Goal: Task Accomplishment & Management: Use online tool/utility

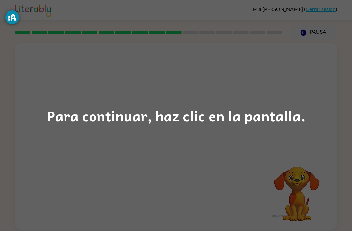
click at [196, 156] on div "Para continuar, haz clic en la pantalla." at bounding box center [176, 115] width 352 height 231
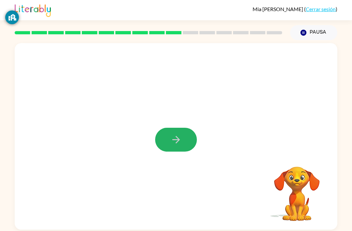
click at [180, 141] on icon "button" at bounding box center [176, 139] width 11 height 11
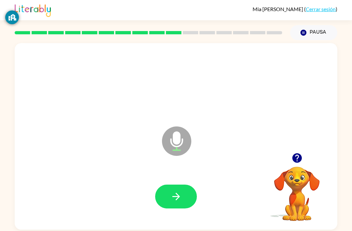
click at [180, 191] on button "button" at bounding box center [176, 196] width 42 height 24
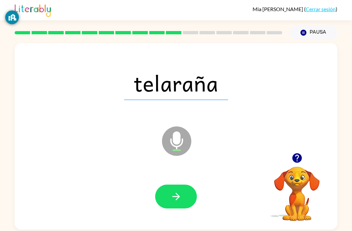
click at [183, 196] on button "button" at bounding box center [176, 196] width 42 height 24
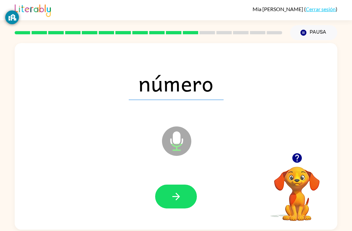
click at [173, 202] on icon "button" at bounding box center [176, 195] width 11 height 11
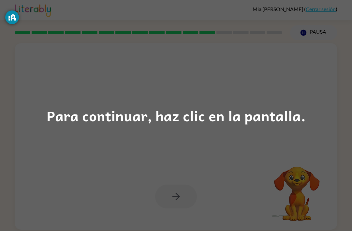
click at [221, 142] on div "Para continuar, haz clic en la pantalla." at bounding box center [176, 115] width 352 height 231
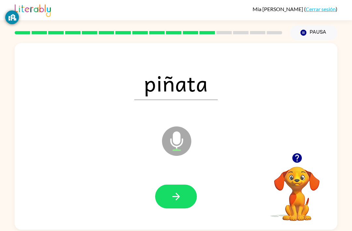
click at [176, 204] on button "button" at bounding box center [176, 196] width 42 height 24
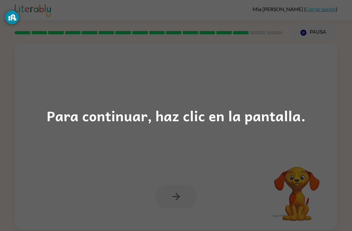
click at [175, 152] on div "Para continuar, haz clic en la pantalla." at bounding box center [176, 115] width 352 height 231
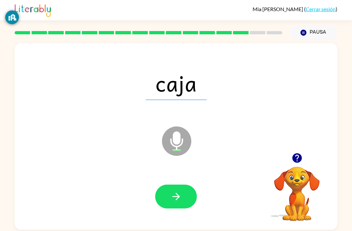
click at [182, 194] on icon "button" at bounding box center [176, 195] width 11 height 11
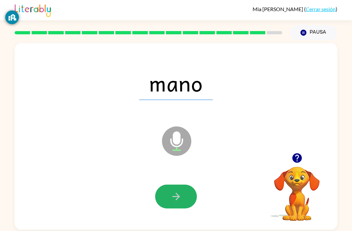
click at [185, 198] on button "button" at bounding box center [176, 196] width 42 height 24
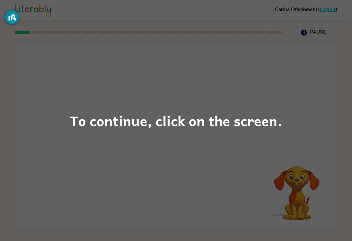
click at [214, 130] on div "To continue, click on the screen." at bounding box center [176, 121] width 213 height 22
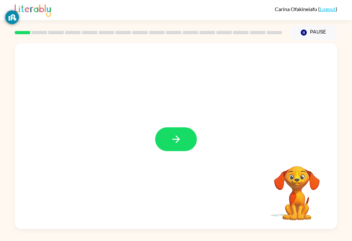
click at [181, 140] on icon "button" at bounding box center [176, 139] width 11 height 11
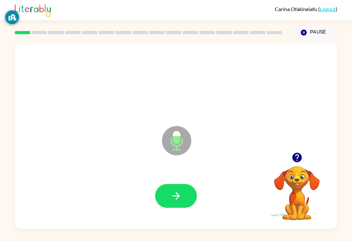
click at [195, 200] on button "button" at bounding box center [176, 196] width 42 height 24
click at [171, 190] on icon "button" at bounding box center [176, 195] width 11 height 11
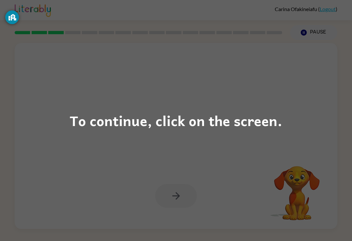
click at [175, 188] on div "To continue, click on the screen." at bounding box center [176, 120] width 352 height 241
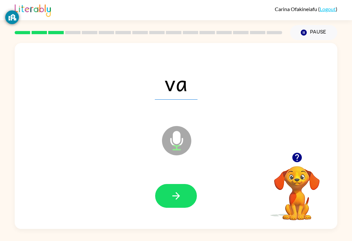
click at [185, 184] on button "button" at bounding box center [176, 196] width 42 height 24
click at [189, 193] on button "button" at bounding box center [176, 196] width 42 height 24
click at [181, 192] on icon "button" at bounding box center [176, 195] width 11 height 11
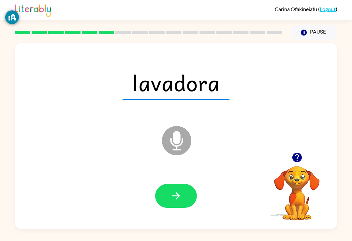
click at [178, 192] on icon "button" at bounding box center [176, 196] width 8 height 8
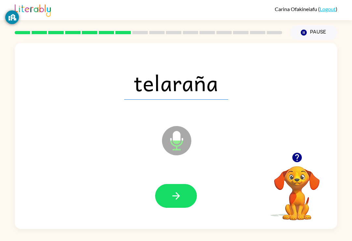
click at [183, 184] on button "button" at bounding box center [176, 196] width 42 height 24
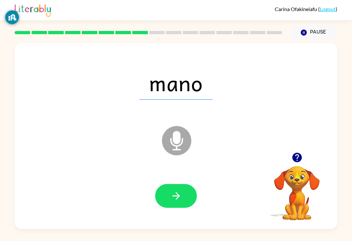
click at [182, 190] on icon "button" at bounding box center [176, 195] width 11 height 11
click at [180, 190] on icon "button" at bounding box center [176, 195] width 11 height 11
click at [179, 192] on icon "button" at bounding box center [176, 196] width 8 height 8
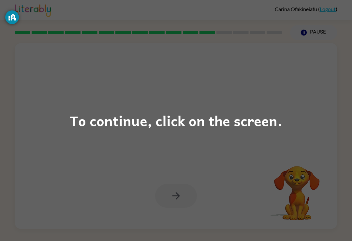
click at [179, 200] on div "To continue, click on the screen." at bounding box center [176, 120] width 352 height 241
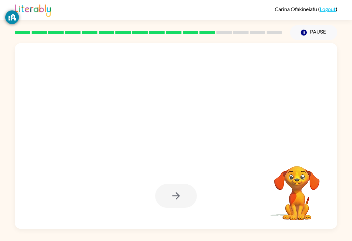
click at [182, 184] on div at bounding box center [176, 196] width 42 height 24
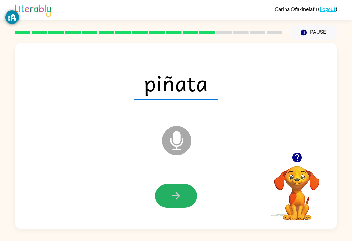
click at [180, 192] on icon "button" at bounding box center [176, 195] width 11 height 11
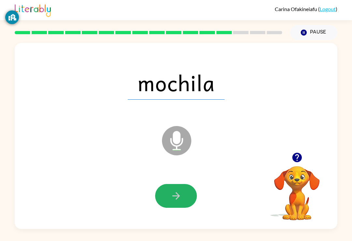
click at [179, 194] on button "button" at bounding box center [176, 196] width 42 height 24
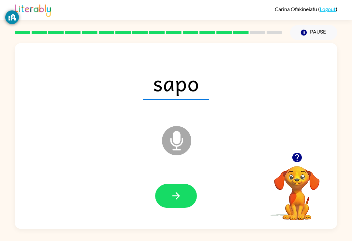
click at [167, 199] on button "button" at bounding box center [176, 196] width 42 height 24
click at [173, 190] on icon "button" at bounding box center [176, 195] width 11 height 11
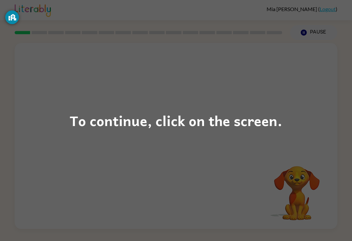
click at [199, 136] on div "To continue, click on the screen." at bounding box center [176, 120] width 352 height 241
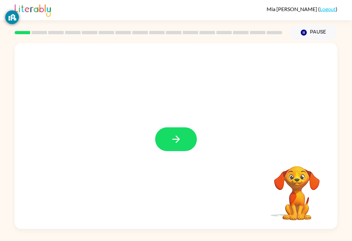
click at [177, 143] on icon "button" at bounding box center [176, 140] width 8 height 8
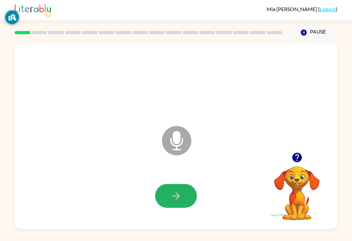
click at [189, 199] on button "button" at bounding box center [176, 196] width 42 height 24
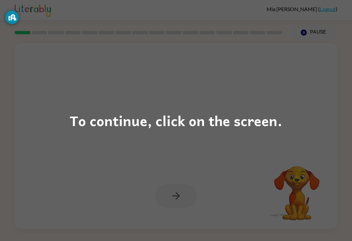
click at [204, 128] on div "To continue, click on the screen." at bounding box center [176, 121] width 213 height 22
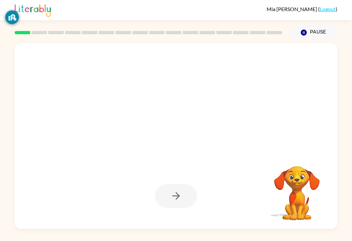
click at [227, 153] on div at bounding box center [176, 136] width 323 height 186
click at [315, 35] on button "Pause Pause" at bounding box center [313, 32] width 47 height 15
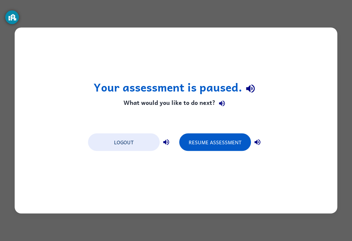
click at [216, 150] on button "Resume Assessment" at bounding box center [215, 143] width 72 height 18
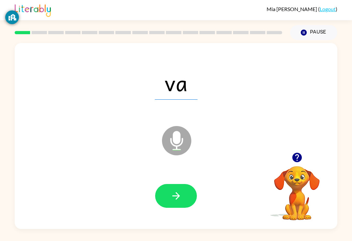
click at [183, 193] on button "button" at bounding box center [176, 196] width 42 height 24
click at [179, 200] on icon "button" at bounding box center [176, 195] width 11 height 11
click at [182, 202] on icon "button" at bounding box center [176, 195] width 11 height 11
click at [182, 194] on button "button" at bounding box center [176, 196] width 42 height 24
click at [181, 198] on icon "button" at bounding box center [176, 195] width 11 height 11
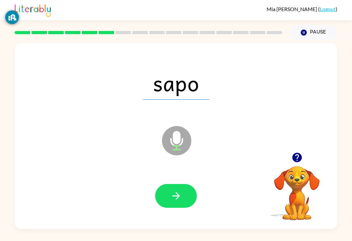
click at [181, 193] on icon "button" at bounding box center [176, 195] width 11 height 11
click at [188, 200] on button "button" at bounding box center [176, 196] width 42 height 24
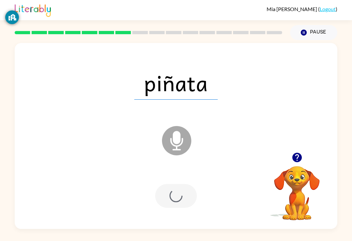
click at [188, 199] on div at bounding box center [176, 196] width 42 height 24
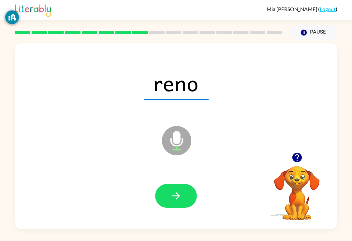
click at [179, 199] on icon "button" at bounding box center [176, 195] width 11 height 11
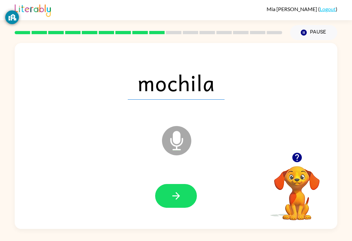
click at [174, 199] on icon "button" at bounding box center [176, 195] width 11 height 11
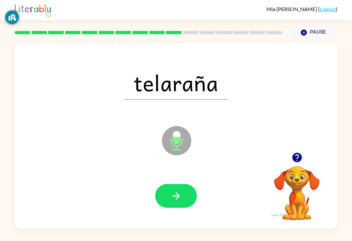
click at [175, 200] on icon "button" at bounding box center [176, 195] width 11 height 11
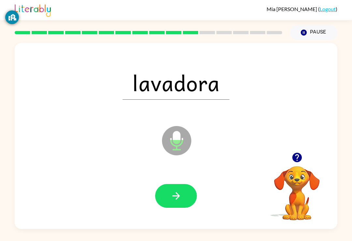
click at [178, 194] on icon "button" at bounding box center [176, 195] width 11 height 11
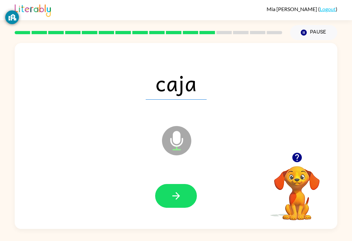
click at [185, 201] on button "button" at bounding box center [176, 196] width 42 height 24
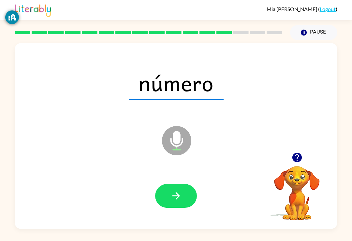
click at [181, 197] on icon "button" at bounding box center [176, 195] width 11 height 11
click at [183, 203] on button "button" at bounding box center [176, 196] width 42 height 24
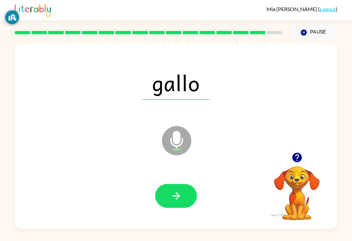
click at [184, 199] on button "button" at bounding box center [176, 196] width 42 height 24
